Goal: Navigation & Orientation: Find specific page/section

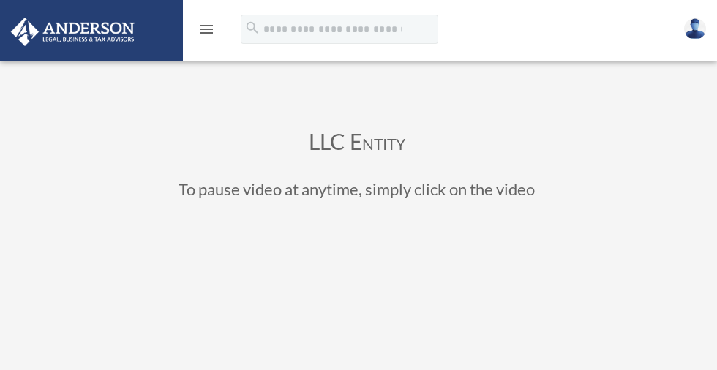
click at [206, 29] on icon "menu" at bounding box center [207, 29] width 18 height 18
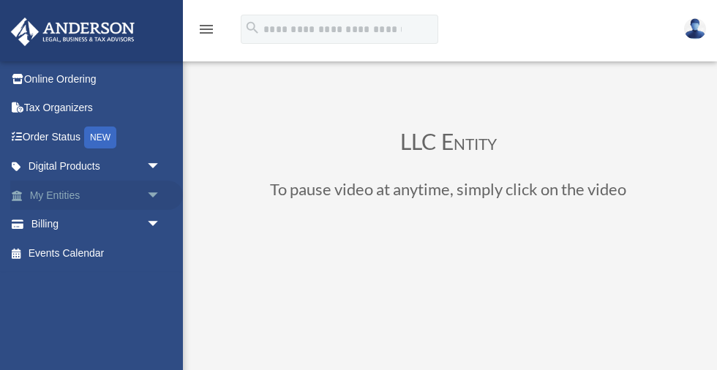
click at [89, 195] on link "My Entities arrow_drop_down" at bounding box center [96, 195] width 173 height 29
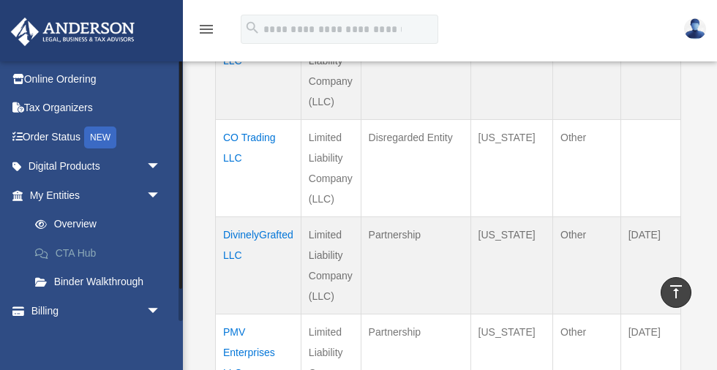
click at [86, 251] on link "CTA Hub" at bounding box center [101, 253] width 162 height 29
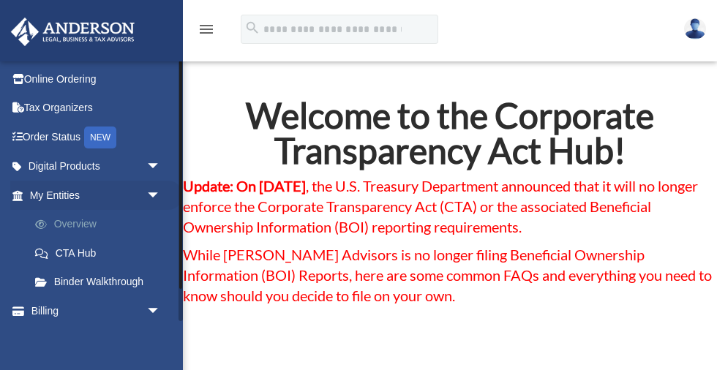
click at [78, 222] on link "Overview" at bounding box center [101, 224] width 162 height 29
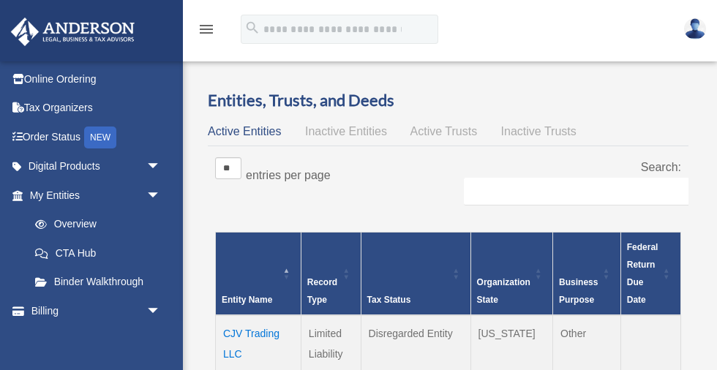
click at [206, 29] on icon "menu" at bounding box center [207, 29] width 18 height 18
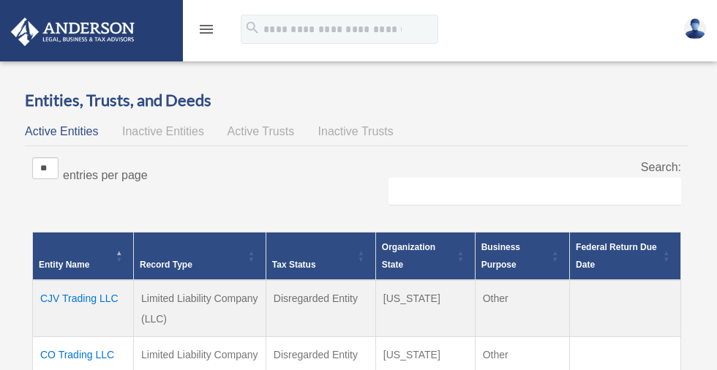
click at [207, 26] on icon "menu" at bounding box center [207, 29] width 18 height 18
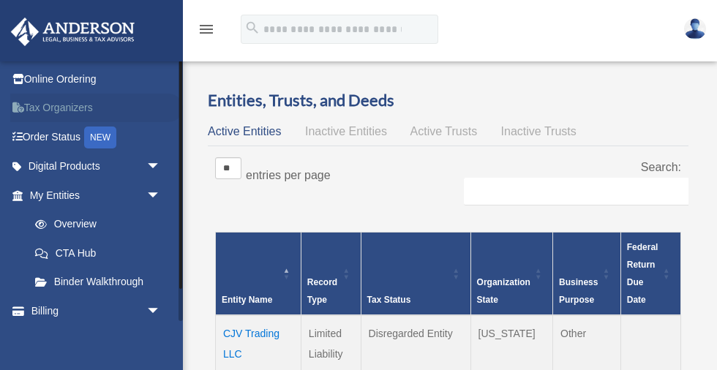
click at [67, 104] on link "Tax Organizers" at bounding box center [96, 108] width 173 height 29
click at [78, 248] on link "CTA Hub" at bounding box center [101, 253] width 162 height 29
